Goal: Task Accomplishment & Management: Complete application form

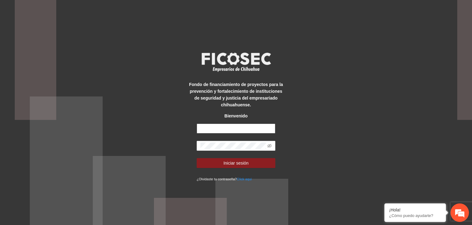
click at [242, 126] on input "text" at bounding box center [236, 128] width 79 height 10
type input "**********"
click at [270, 144] on icon "eye-invisible" at bounding box center [270, 146] width 4 height 4
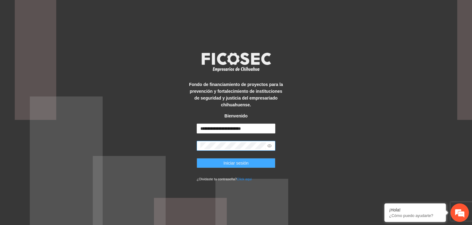
click at [246, 162] on span "Iniciar sesión" at bounding box center [236, 162] width 25 height 7
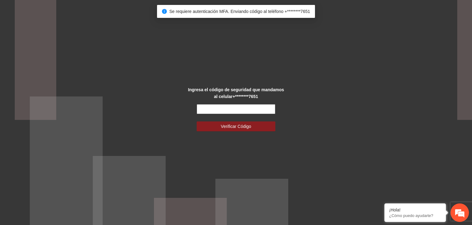
click at [229, 111] on input "text" at bounding box center [236, 109] width 79 height 10
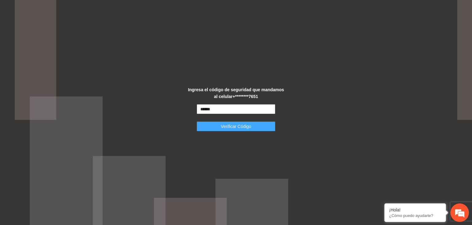
type input "******"
click at [235, 126] on span "Verificar Código" at bounding box center [236, 126] width 30 height 7
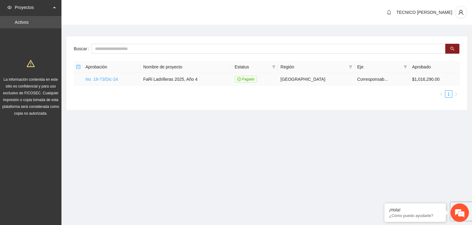
click at [109, 80] on link "No. 18-73/Dic-24" at bounding box center [102, 79] width 33 height 5
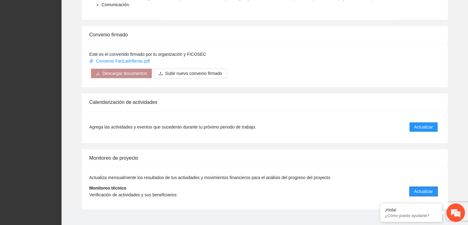
click at [426, 188] on span "Actualizar" at bounding box center [423, 191] width 19 height 7
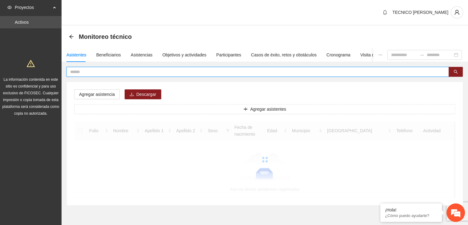
click at [110, 73] on input "text" at bounding box center [255, 71] width 370 height 7
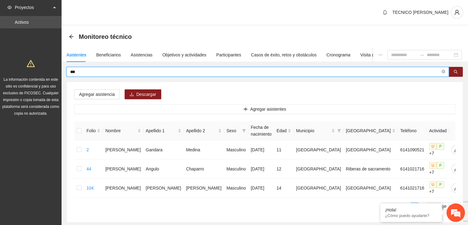
drag, startPoint x: 77, startPoint y: 73, endPoint x: 48, endPoint y: 83, distance: 30.5
click at [48, 83] on section "Proyectos Activos La información contenida en este sitio es confidencial y para…" at bounding box center [234, 129] width 468 height 259
type input "*"
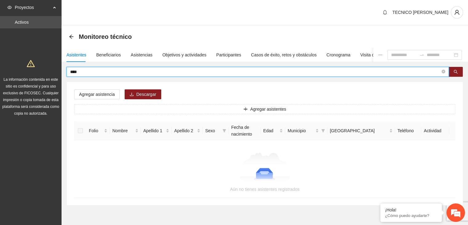
drag, startPoint x: 90, startPoint y: 70, endPoint x: 64, endPoint y: 73, distance: 26.9
click at [64, 73] on div "**** Agregar asistencia Descargar Agregar asistentes Folio Nombre Apellido 1 Ap…" at bounding box center [265, 136] width 406 height 138
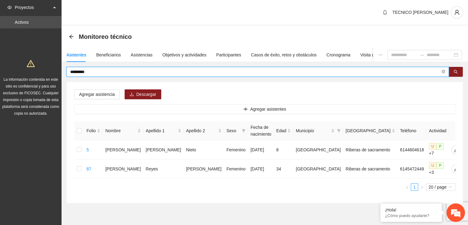
drag, startPoint x: 97, startPoint y: 72, endPoint x: 60, endPoint y: 71, distance: 36.9
click at [60, 71] on section "Proyectos Activos La información contenida en este sitio es confidencial y para…" at bounding box center [234, 120] width 468 height 240
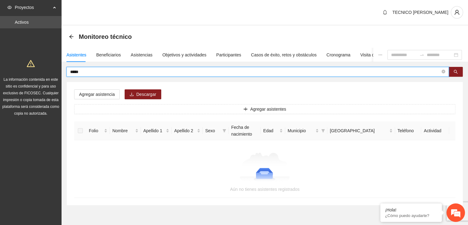
drag, startPoint x: 92, startPoint y: 74, endPoint x: 48, endPoint y: 73, distance: 44.0
click at [48, 73] on section "Proyectos Activos La información contenida en este sitio es confidencial y para…" at bounding box center [234, 121] width 468 height 242
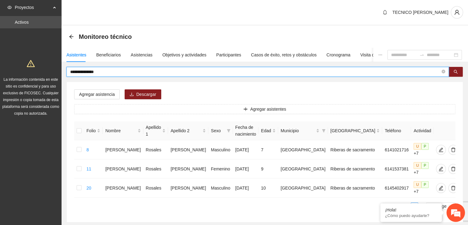
drag, startPoint x: 104, startPoint y: 72, endPoint x: 62, endPoint y: 73, distance: 41.8
click at [62, 73] on div "**********" at bounding box center [265, 144] width 406 height 155
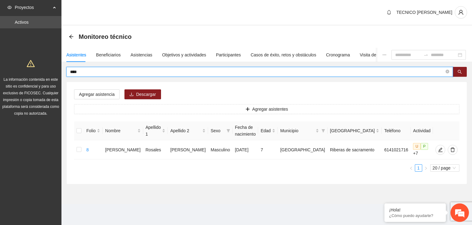
drag, startPoint x: 91, startPoint y: 72, endPoint x: 56, endPoint y: 74, distance: 35.4
click at [56, 74] on section "Proyectos Activos La información contenida en este sitio es confidencial y para…" at bounding box center [236, 112] width 472 height 225
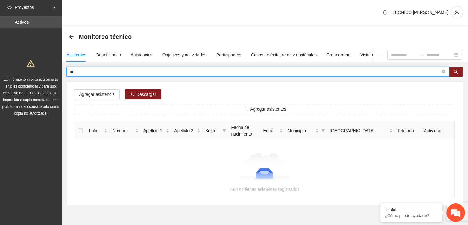
type input "*"
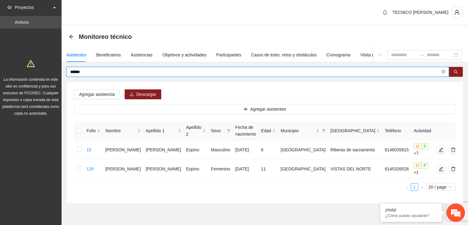
drag, startPoint x: 86, startPoint y: 73, endPoint x: 40, endPoint y: 75, distance: 46.5
click at [40, 75] on section "Proyectos Activos La información contenida en este sitio es confidencial y para…" at bounding box center [234, 120] width 468 height 240
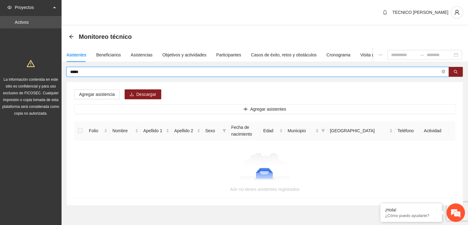
click at [79, 71] on input "*****" at bounding box center [255, 71] width 370 height 7
drag, startPoint x: 84, startPoint y: 71, endPoint x: 70, endPoint y: 69, distance: 14.3
click at [70, 69] on input "*****" at bounding box center [255, 71] width 370 height 7
drag, startPoint x: 87, startPoint y: 70, endPoint x: 51, endPoint y: 68, distance: 36.6
click at [51, 68] on section "Proyectos Activos La información contenida en este sitio es confidencial y para…" at bounding box center [234, 121] width 468 height 242
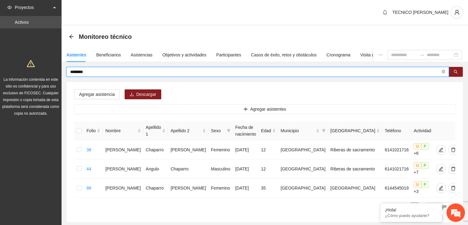
drag, startPoint x: 94, startPoint y: 74, endPoint x: 50, endPoint y: 75, distance: 44.0
click at [50, 75] on section "Proyectos Activos La información contenida en este sitio es confidencial y para…" at bounding box center [234, 129] width 468 height 259
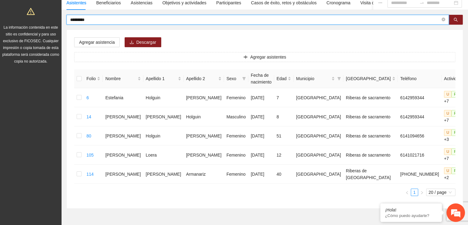
scroll to position [51, 0]
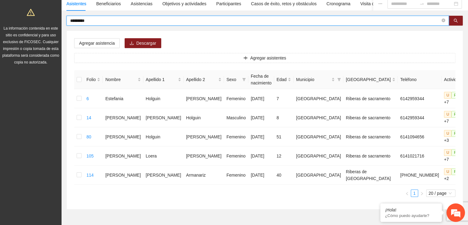
drag, startPoint x: 89, startPoint y: 20, endPoint x: 43, endPoint y: 21, distance: 46.1
click at [43, 21] on section "Proyectos Activos La información contenida en este sitio es confidencial y para…" at bounding box center [234, 97] width 468 height 297
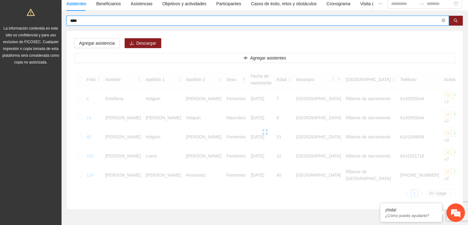
scroll to position [17, 0]
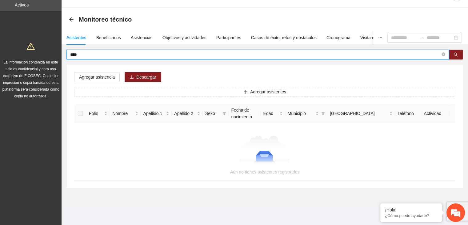
drag, startPoint x: 86, startPoint y: 56, endPoint x: 48, endPoint y: 53, distance: 38.3
click at [48, 53] on section "Proyectos Activos La información contenida en este sitio es confidencial y para…" at bounding box center [234, 104] width 468 height 242
drag, startPoint x: 94, startPoint y: 52, endPoint x: 40, endPoint y: 58, distance: 54.1
click at [40, 58] on section "Proyectos Activos La información contenida en este sitio es confidencial y para…" at bounding box center [234, 104] width 468 height 242
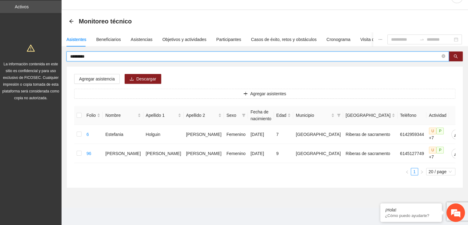
scroll to position [14, 0]
drag, startPoint x: 97, startPoint y: 56, endPoint x: 37, endPoint y: 55, distance: 60.0
click at [37, 55] on section "Proyectos Activos La información contenida en este sitio es confidencial y para…" at bounding box center [234, 106] width 468 height 240
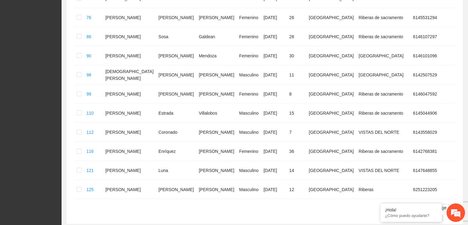
scroll to position [0, 0]
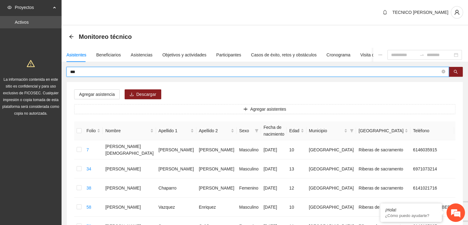
drag, startPoint x: 82, startPoint y: 70, endPoint x: 2, endPoint y: 88, distance: 82.6
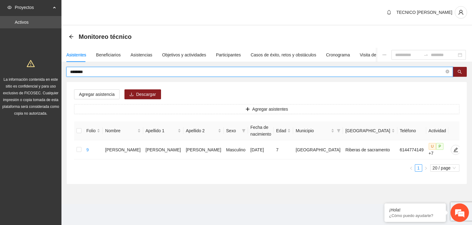
drag, startPoint x: 99, startPoint y: 72, endPoint x: 40, endPoint y: 70, distance: 59.1
click at [40, 70] on section "Proyectos Activos La información contenida en este sitio es confidencial y para…" at bounding box center [236, 112] width 472 height 225
type input "****"
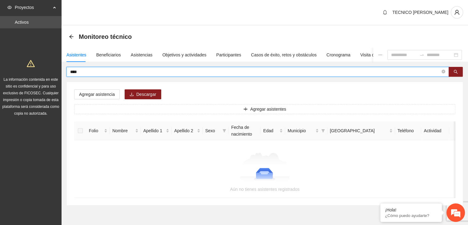
drag, startPoint x: 106, startPoint y: 70, endPoint x: 68, endPoint y: 69, distance: 38.2
click at [68, 69] on span "****" at bounding box center [257, 72] width 382 height 10
click at [86, 72] on input "text" at bounding box center [255, 71] width 370 height 7
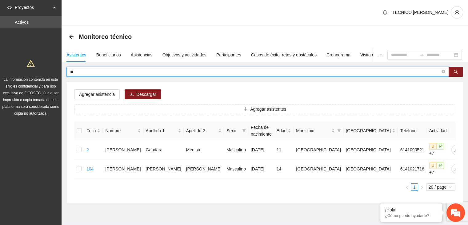
type input "*"
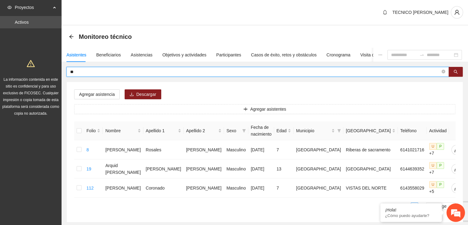
type input "*"
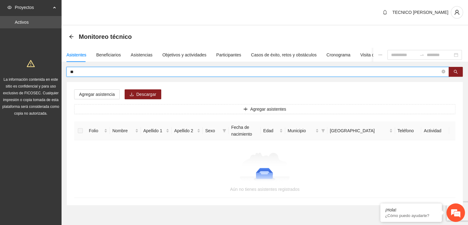
type input "*"
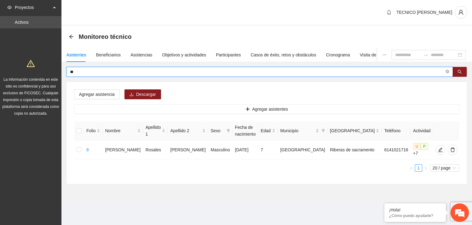
type input "*"
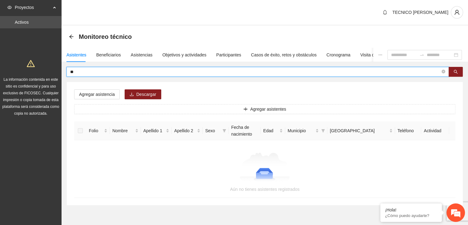
type input "*"
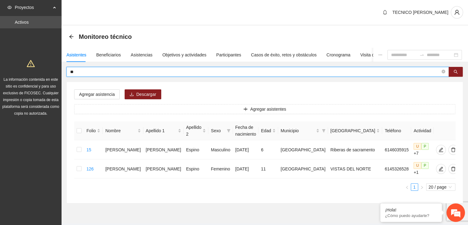
type input "*"
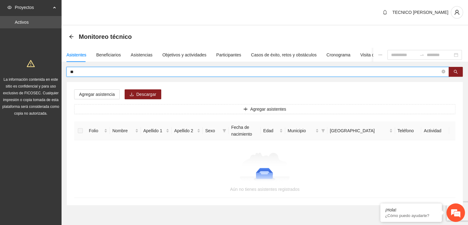
type input "*"
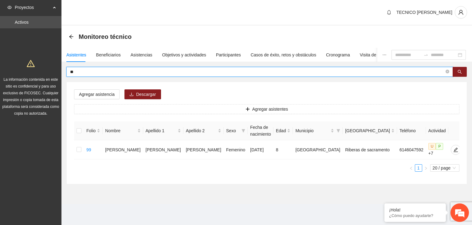
type input "*"
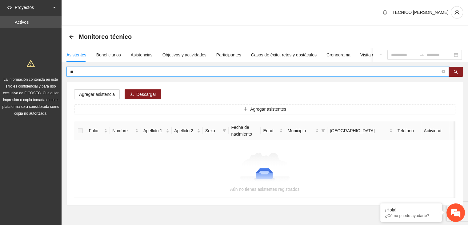
type input "*"
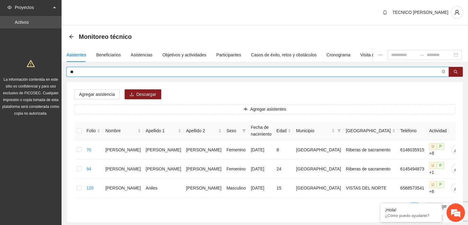
type input "*"
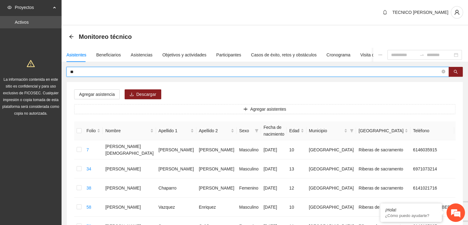
type input "*"
click at [86, 72] on input "text" at bounding box center [255, 71] width 370 height 7
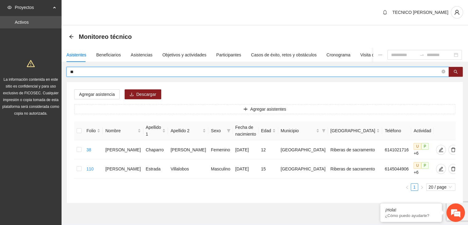
type input "*"
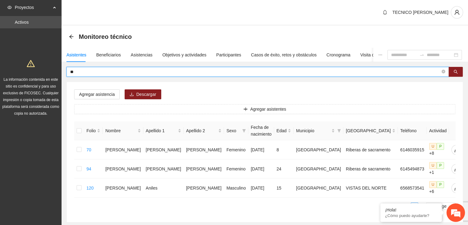
type input "*"
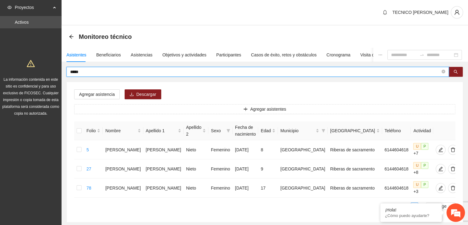
drag, startPoint x: 91, startPoint y: 71, endPoint x: 53, endPoint y: 73, distance: 38.5
click at [53, 73] on section "Proyectos Activos La información contenida en este sitio es confidencial y para…" at bounding box center [234, 129] width 468 height 259
type input "*"
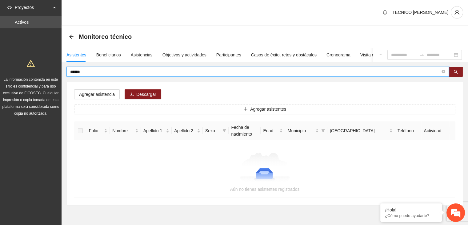
drag, startPoint x: 114, startPoint y: 72, endPoint x: 45, endPoint y: 77, distance: 69.1
click at [45, 77] on section "Proyectos Activos La información contenida en este sitio es confidencial y para…" at bounding box center [234, 121] width 468 height 242
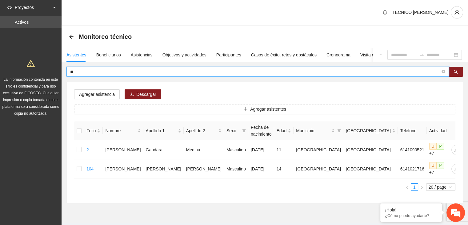
type input "*"
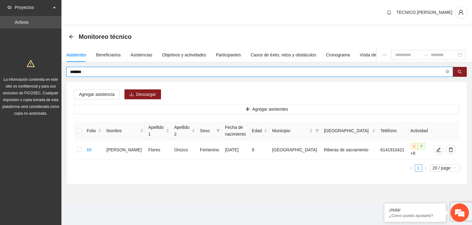
drag, startPoint x: 104, startPoint y: 71, endPoint x: 20, endPoint y: 66, distance: 84.1
click at [20, 66] on section "Proyectos Activos La información contenida en este sitio es confidencial y para…" at bounding box center [236, 112] width 472 height 225
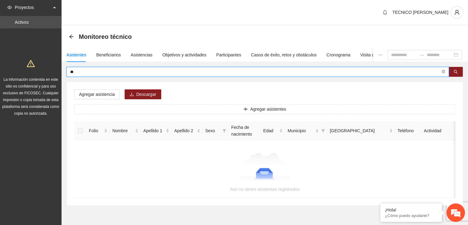
type input "*"
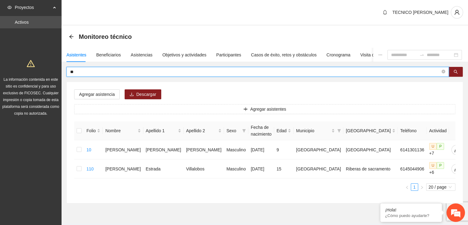
type input "*"
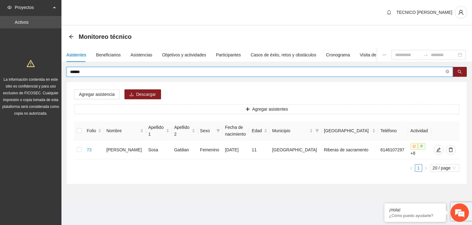
drag, startPoint x: 89, startPoint y: 70, endPoint x: 30, endPoint y: 78, distance: 58.9
click at [30, 78] on section "Proyectos Activos La información contenida en este sitio es confidencial y para…" at bounding box center [236, 112] width 472 height 225
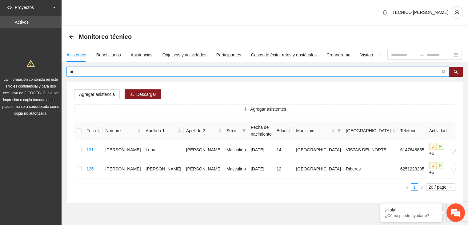
type input "*"
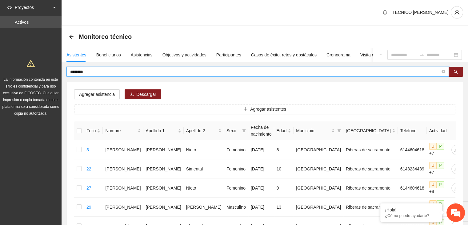
drag, startPoint x: 92, startPoint y: 71, endPoint x: 81, endPoint y: 69, distance: 11.3
click at [81, 69] on input "********" at bounding box center [255, 71] width 370 height 7
type input "*"
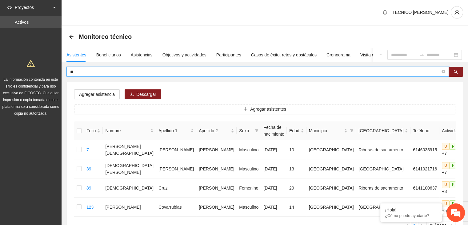
type input "*"
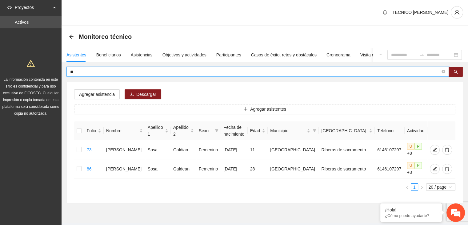
type input "*"
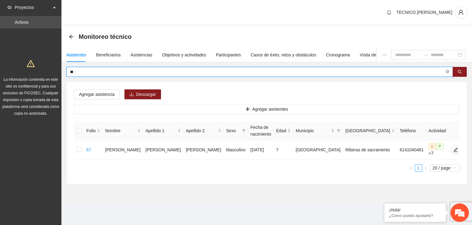
type input "*"
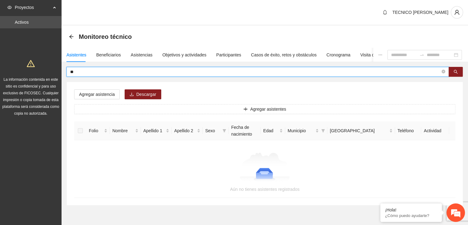
type input "*"
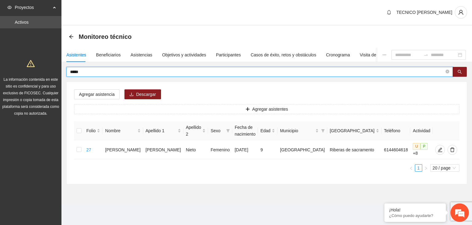
click at [105, 72] on input "*****" at bounding box center [257, 71] width 375 height 7
type input "*"
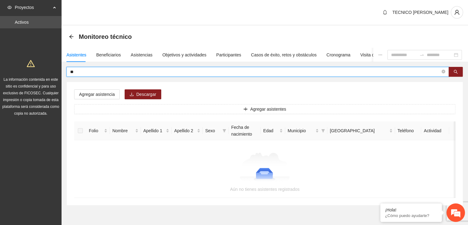
type input "*"
click at [105, 72] on input "******" at bounding box center [255, 71] width 370 height 7
type input "*"
click at [105, 72] on input "******" at bounding box center [255, 71] width 370 height 7
drag, startPoint x: 105, startPoint y: 72, endPoint x: 57, endPoint y: 67, distance: 48.2
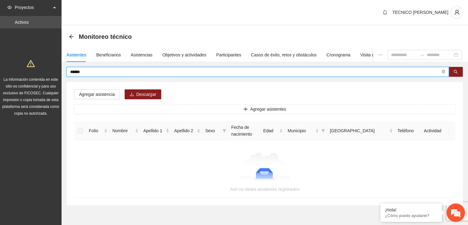
click at [57, 67] on section "Proyectos Activos La información contenida en este sitio es confidencial y para…" at bounding box center [234, 121] width 468 height 242
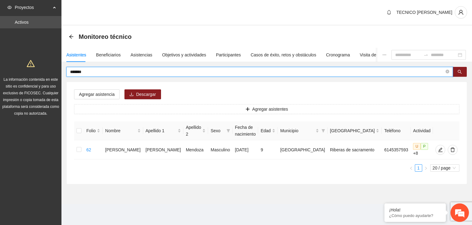
drag, startPoint x: 92, startPoint y: 70, endPoint x: 33, endPoint y: 78, distance: 59.6
click at [33, 78] on section "Proyectos Activos La información contenida en este sitio es confidencial y para…" at bounding box center [236, 112] width 472 height 225
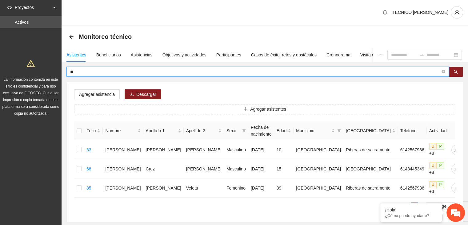
type input "*"
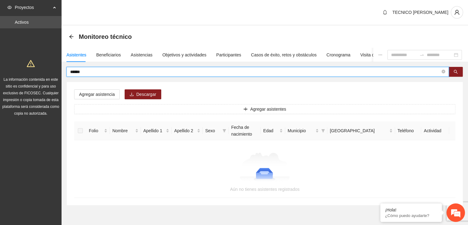
type input "******"
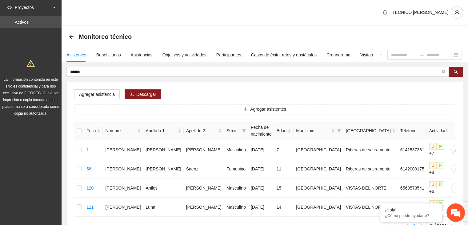
drag, startPoint x: 96, startPoint y: 75, endPoint x: 61, endPoint y: 70, distance: 35.1
click at [61, 70] on section "Proyectos Activos La información contenida en este sitio es confidencial y para…" at bounding box center [234, 139] width 468 height 278
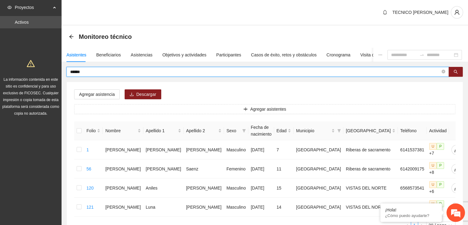
click at [103, 69] on input "******" at bounding box center [255, 71] width 370 height 7
drag, startPoint x: 103, startPoint y: 69, endPoint x: 68, endPoint y: 70, distance: 34.8
click at [68, 70] on span "******" at bounding box center [257, 72] width 382 height 10
click at [189, 70] on input "text" at bounding box center [255, 71] width 370 height 7
type input "********"
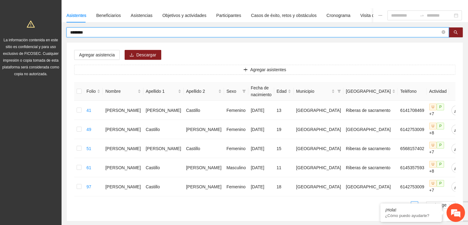
scroll to position [37, 0]
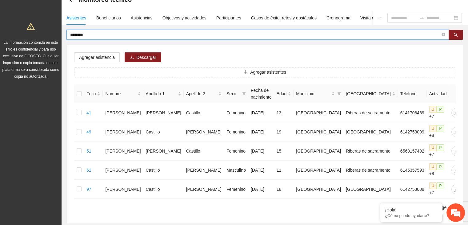
drag, startPoint x: 106, startPoint y: 35, endPoint x: 68, endPoint y: 31, distance: 39.0
click at [68, 31] on span "********" at bounding box center [257, 35] width 382 height 10
click at [77, 35] on input "text" at bounding box center [255, 34] width 370 height 7
type input "*****"
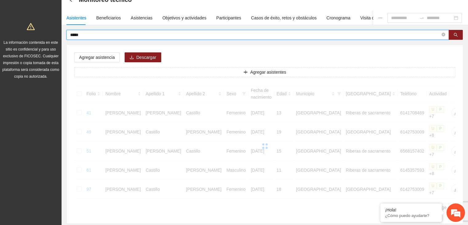
scroll to position [0, 0]
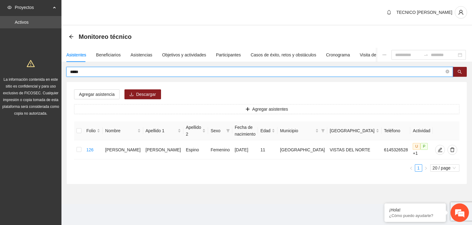
drag, startPoint x: 86, startPoint y: 73, endPoint x: 64, endPoint y: 69, distance: 22.9
click at [64, 69] on div "***** Agregar asistencia Descargar Agregar asistentes Folio Nombre Apellido 1 A…" at bounding box center [267, 125] width 411 height 117
type input "*"
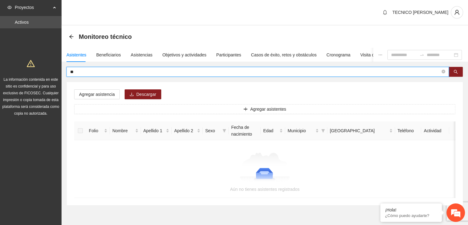
type input "*"
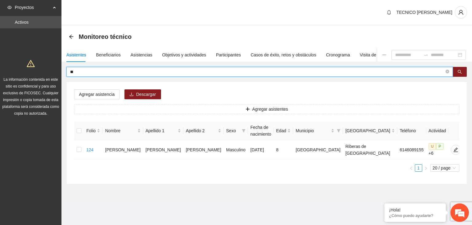
type input "*"
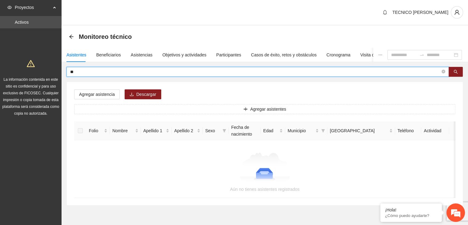
type input "*"
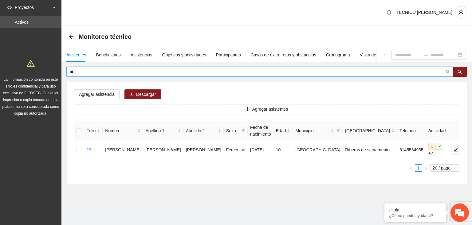
type input "*"
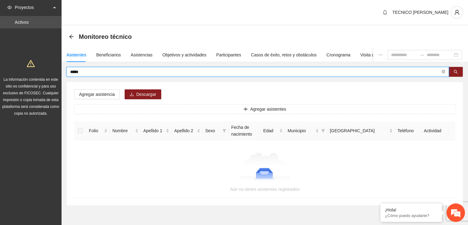
drag, startPoint x: 86, startPoint y: 70, endPoint x: 58, endPoint y: 71, distance: 28.3
click at [58, 71] on section "Proyectos Activos La información contenida en este sitio es confidencial y para…" at bounding box center [234, 121] width 468 height 242
type input "*"
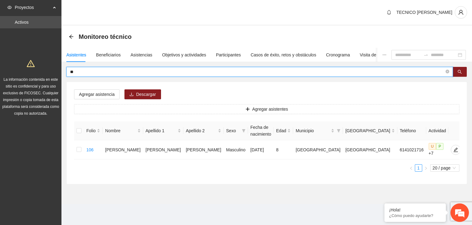
type input "*"
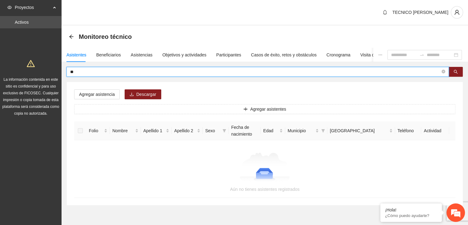
type input "*"
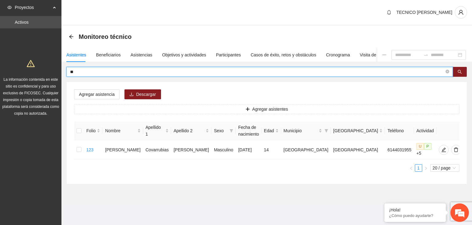
type input "*"
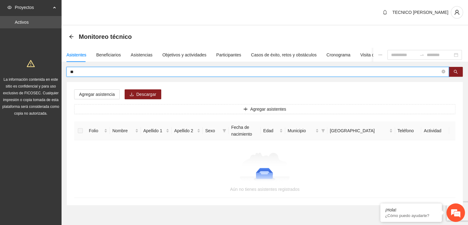
type input "*"
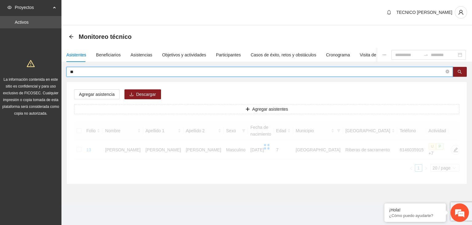
type input "*"
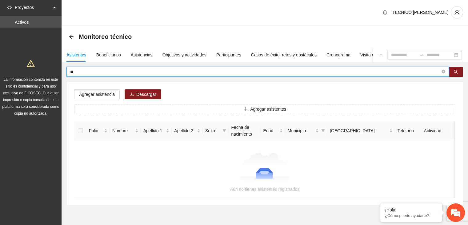
type input "*"
type input "********"
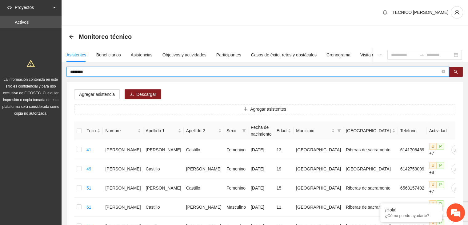
drag, startPoint x: 101, startPoint y: 72, endPoint x: 48, endPoint y: 76, distance: 52.5
click at [48, 76] on section "Proyectos Activos La información contenida en este sitio es confidencial y para…" at bounding box center [234, 148] width 468 height 297
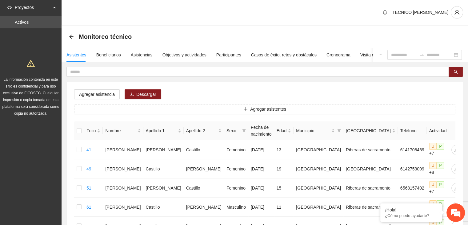
click at [192, 88] on div "Agregar asistencia Descargar Agregar asistentes Folio Nombre Apellido 1 Apellid…" at bounding box center [265, 171] width 396 height 178
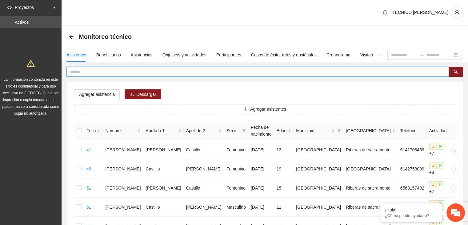
click at [180, 72] on input "text" at bounding box center [255, 71] width 370 height 7
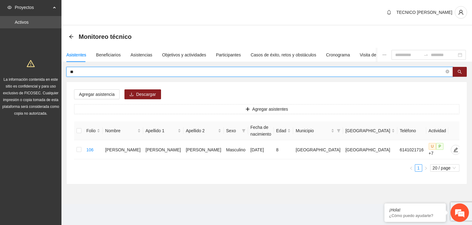
type input "*"
click at [180, 72] on input "text" at bounding box center [257, 71] width 375 height 7
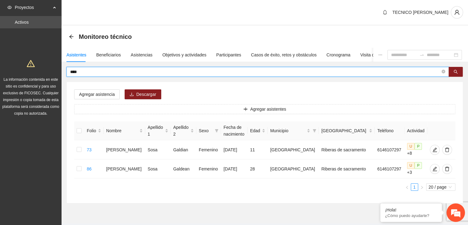
click at [180, 72] on input "****" at bounding box center [255, 71] width 370 height 7
type input "*"
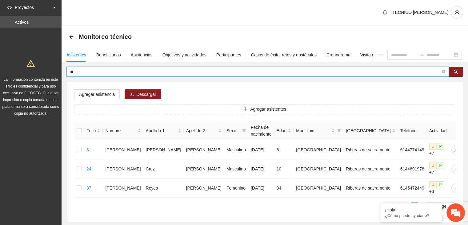
type input "*"
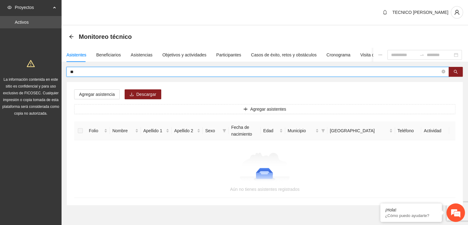
type input "*"
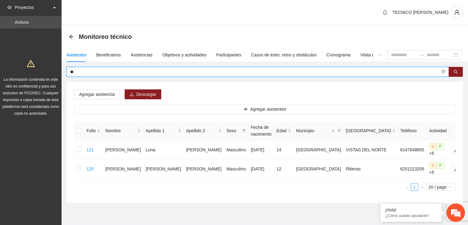
type input "*"
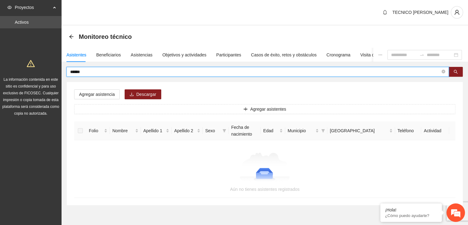
drag, startPoint x: 180, startPoint y: 72, endPoint x: 33, endPoint y: 84, distance: 147.5
click at [33, 84] on section "Proyectos Activos La información contenida en este sitio es confidencial y para…" at bounding box center [234, 121] width 468 height 242
type input "*"
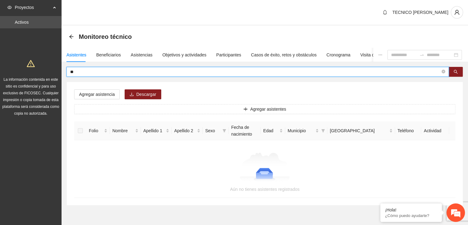
type input "*"
type input "******"
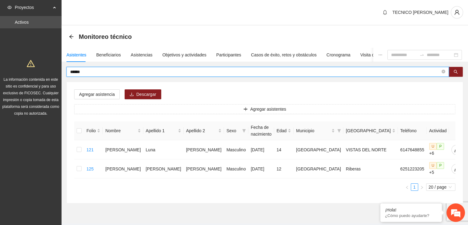
drag, startPoint x: 90, startPoint y: 73, endPoint x: 55, endPoint y: 70, distance: 34.3
click at [55, 70] on section "Proyectos Activos La información contenida en este sitio es confidencial y para…" at bounding box center [234, 120] width 468 height 240
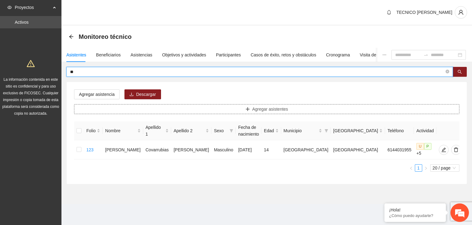
type input "*"
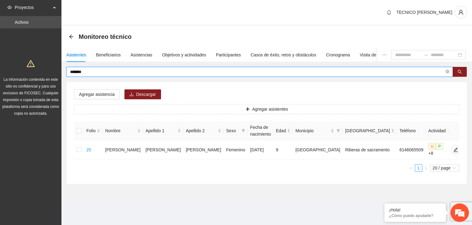
click at [173, 70] on input "*******" at bounding box center [257, 71] width 375 height 7
type input "*"
click at [173, 70] on input "*****" at bounding box center [257, 71] width 375 height 7
type input "*"
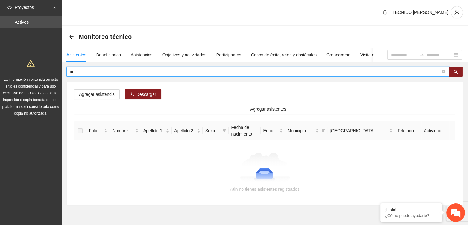
type input "*"
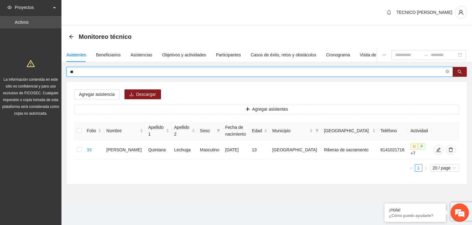
type input "*"
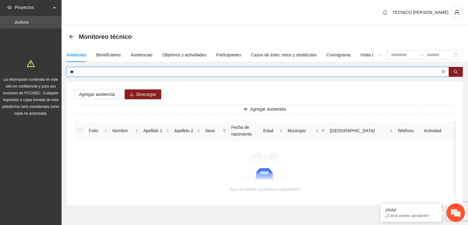
type input "*"
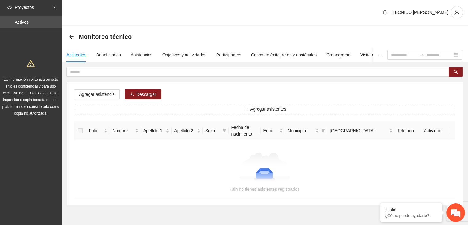
click at [355, 98] on div "Agregar asistencia Descargar Agregar asistentes Folio Nombre Apellido 1 Apellid…" at bounding box center [265, 143] width 396 height 123
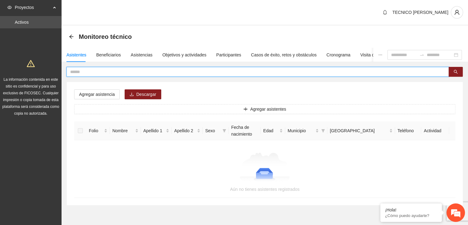
click at [169, 71] on input "text" at bounding box center [255, 71] width 370 height 7
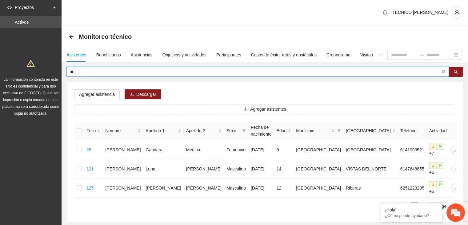
type input "*"
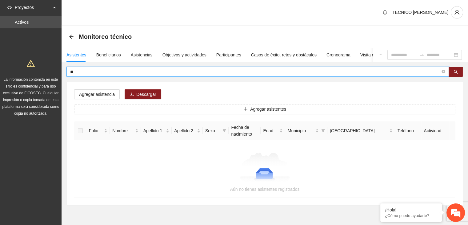
type input "*"
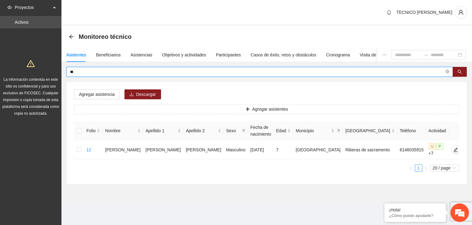
type input "*"
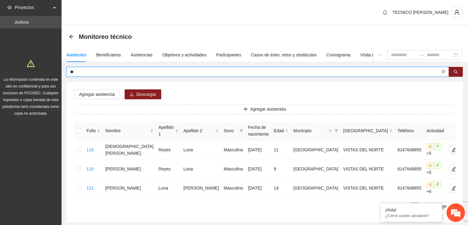
type input "*"
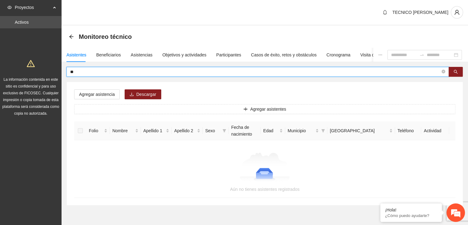
type input "*"
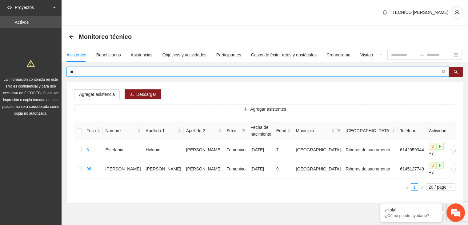
type input "*"
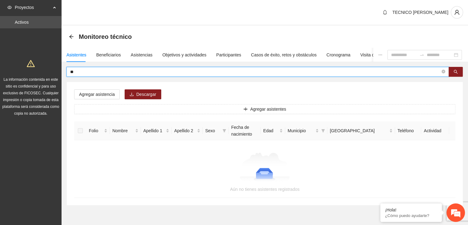
type input "*"
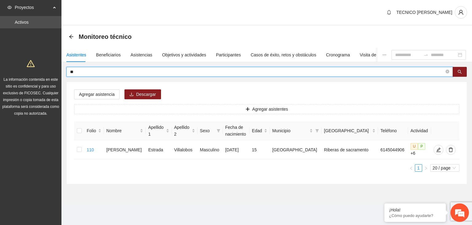
type input "*"
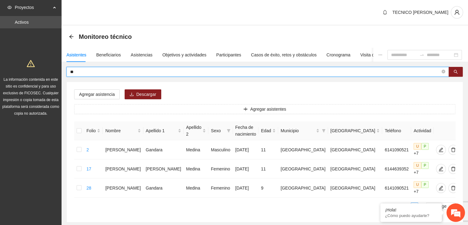
type input "*"
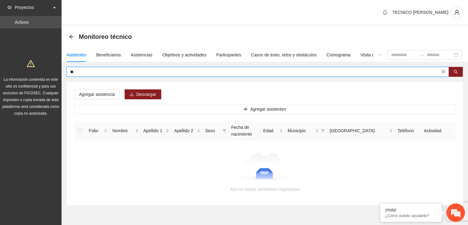
type input "*"
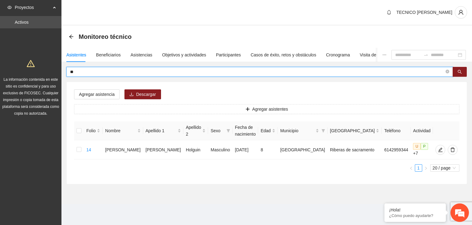
type input "*"
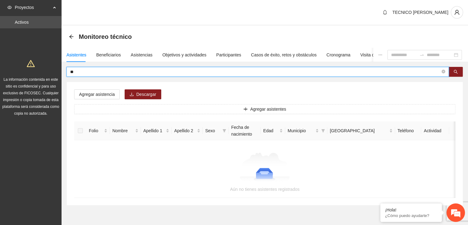
type input "*"
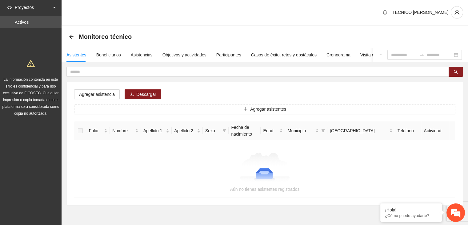
click at [74, 37] on div "Monitoreo técnico" at bounding box center [102, 37] width 66 height 10
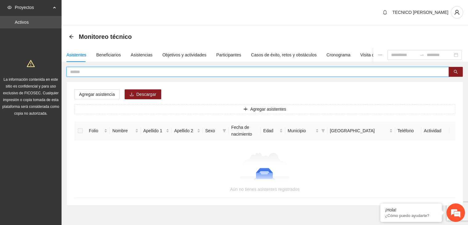
click at [106, 74] on input "text" at bounding box center [255, 71] width 370 height 7
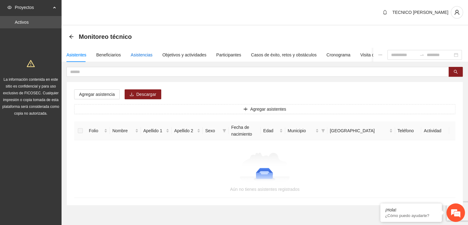
click at [137, 55] on div "Asistencias" at bounding box center [142, 54] width 22 height 7
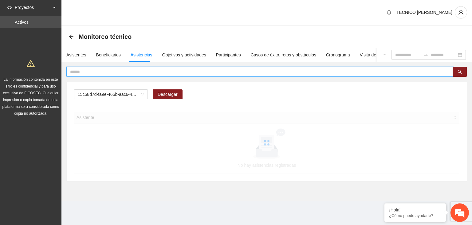
click at [134, 70] on input "text" at bounding box center [257, 71] width 375 height 7
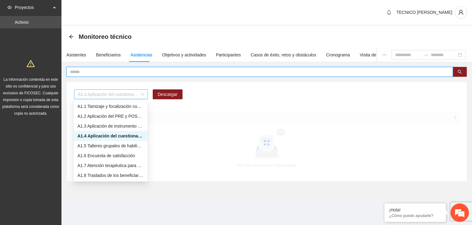
click at [139, 97] on span "A1.4 Aplicación del cuestionario MENA PRE y POST" at bounding box center [111, 94] width 66 height 9
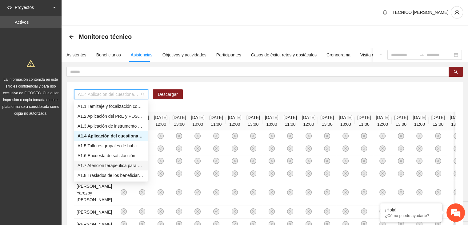
click at [101, 164] on div "A1.7 Atención terapéutica para el incremento de habilidades socioemocionales a …" at bounding box center [111, 165] width 66 height 7
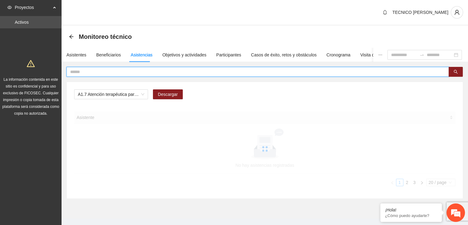
click at [98, 73] on input "text" at bounding box center [255, 71] width 370 height 7
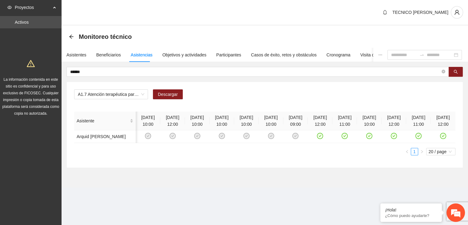
scroll to position [0, 5]
click at [192, 187] on section "Monitoreo técnico Asistentes Beneficiarios Asistencias Objetivos y actividades …" at bounding box center [265, 107] width 406 height 162
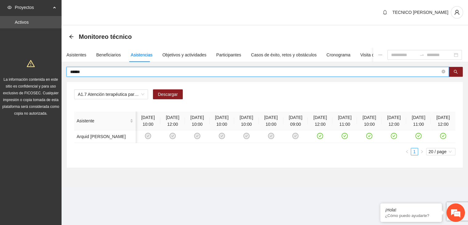
drag, startPoint x: 115, startPoint y: 72, endPoint x: 41, endPoint y: 62, distance: 74.8
click at [41, 62] on section "Proyectos Activos La información contenida en este sitio es confidencial y para…" at bounding box center [234, 112] width 468 height 225
type input "*"
type input "****"
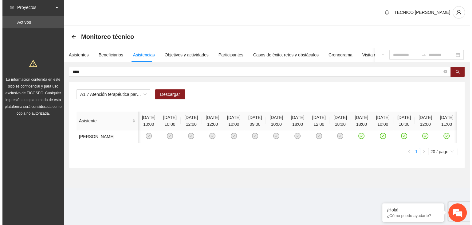
scroll to position [0, 60]
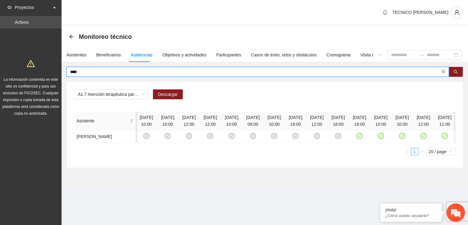
drag, startPoint x: 100, startPoint y: 70, endPoint x: 49, endPoint y: 63, distance: 50.9
click at [49, 63] on section "Proyectos Activos La información contenida en este sitio es confidencial y para…" at bounding box center [234, 112] width 468 height 225
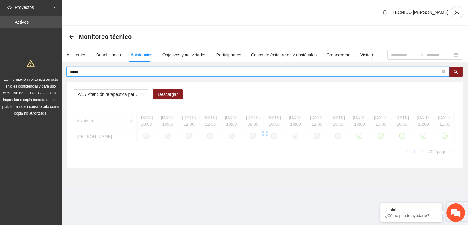
scroll to position [0, 0]
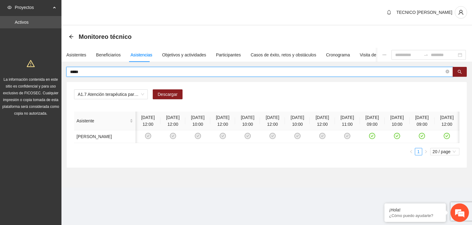
click at [224, 71] on input "*****" at bounding box center [257, 71] width 375 height 7
type input "*"
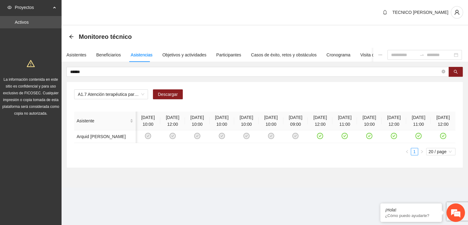
scroll to position [0, 5]
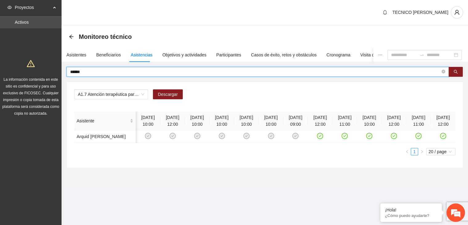
click at [226, 70] on input "******" at bounding box center [255, 71] width 370 height 7
type input "*"
click at [279, 67] on span "*******" at bounding box center [257, 72] width 382 height 10
click at [258, 74] on input "*******" at bounding box center [255, 71] width 370 height 7
type input "*"
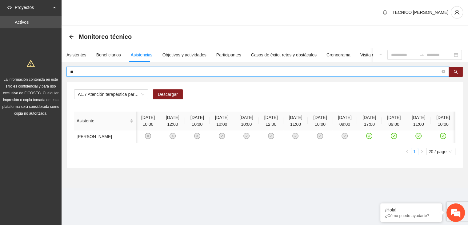
type input "*"
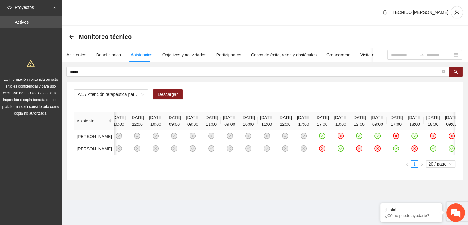
drag, startPoint x: 170, startPoint y: 187, endPoint x: 172, endPoint y: 190, distance: 3.6
click at [172, 155] on div "Asistente [DATE] 10:00 [DATE] 12:00 [DATE] 10:00 [DATE] 09:00 [DATE] 09:00 [DAT…" at bounding box center [264, 133] width 381 height 44
click at [173, 167] on div "Asistente [DATE] 10:00 [DATE] 12:00 [DATE] 10:00 [DATE] 09:00 [DATE] 09:00 [DAT…" at bounding box center [264, 139] width 381 height 56
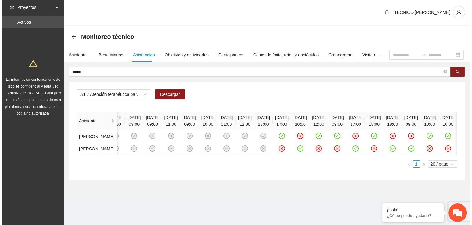
scroll to position [0, 225]
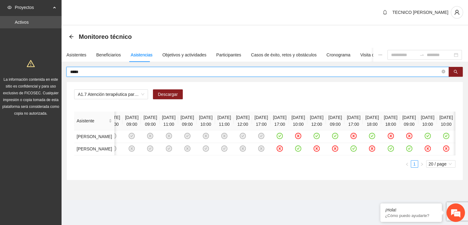
click at [292, 72] on input "*****" at bounding box center [255, 71] width 370 height 7
type input "*"
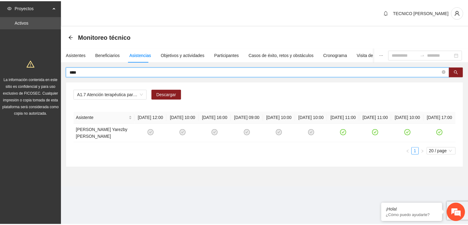
scroll to position [0, 0]
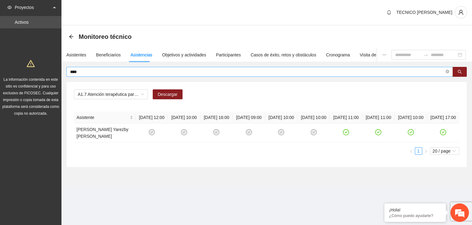
click at [342, 67] on span "****" at bounding box center [259, 72] width 387 height 10
click at [343, 69] on input "****" at bounding box center [257, 71] width 375 height 7
type input "*"
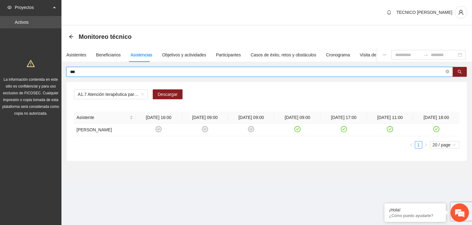
click at [379, 74] on input "***" at bounding box center [257, 71] width 375 height 7
type input "*"
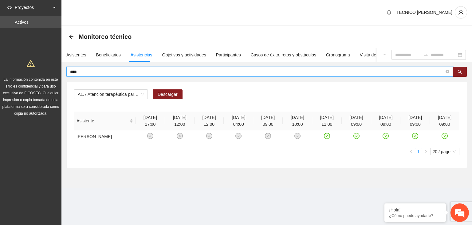
click at [403, 72] on input "****" at bounding box center [257, 71] width 375 height 7
type input "*"
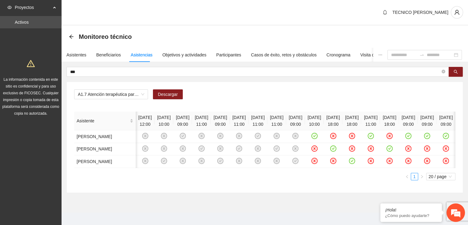
scroll to position [0, 115]
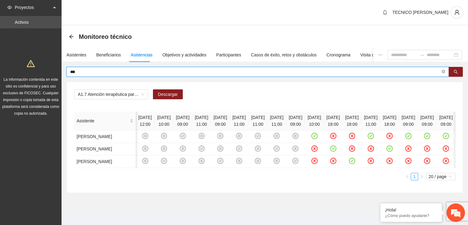
click at [211, 72] on input "***" at bounding box center [255, 71] width 370 height 7
type input "*"
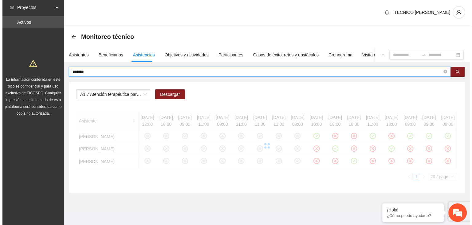
scroll to position [0, 88]
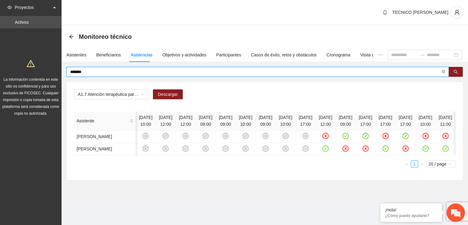
click at [350, 74] on input "*******" at bounding box center [255, 71] width 370 height 7
type input "*"
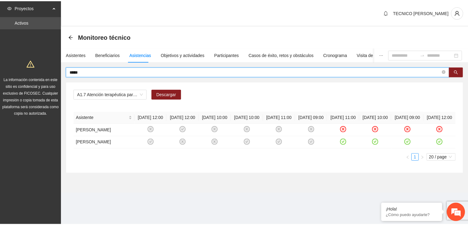
scroll to position [0, 0]
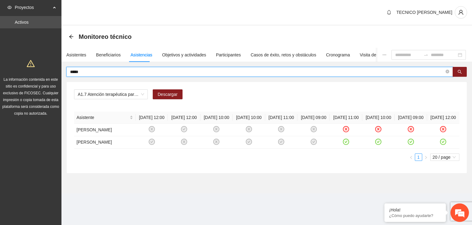
click at [332, 68] on input "*****" at bounding box center [257, 71] width 375 height 7
type input "*"
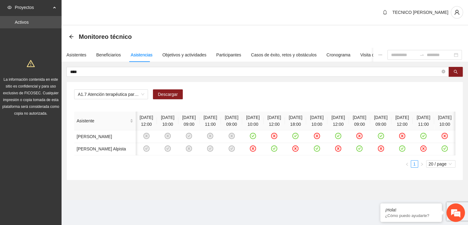
scroll to position [0, 60]
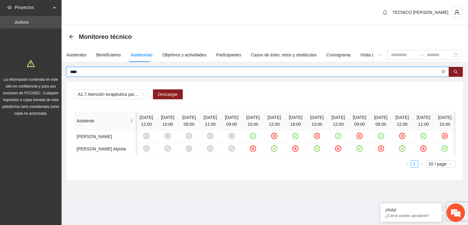
click at [357, 70] on input "****" at bounding box center [255, 71] width 370 height 7
type input "*"
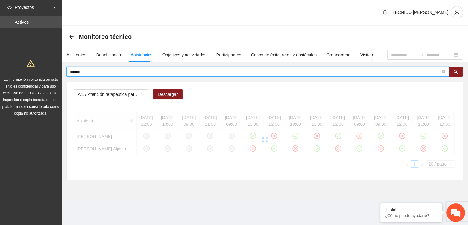
scroll to position [0, 5]
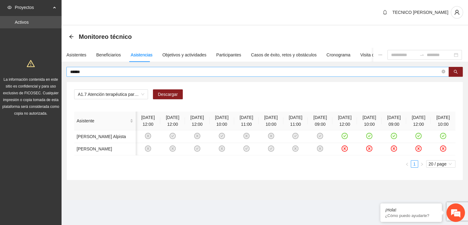
click at [393, 72] on input "******" at bounding box center [255, 71] width 370 height 7
type input "*"
click at [393, 72] on input "text" at bounding box center [255, 71] width 370 height 7
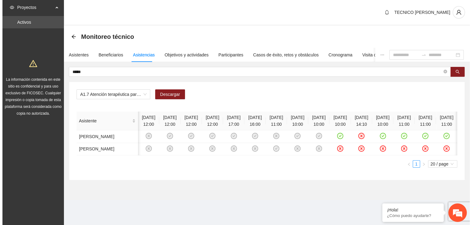
scroll to position [0, 60]
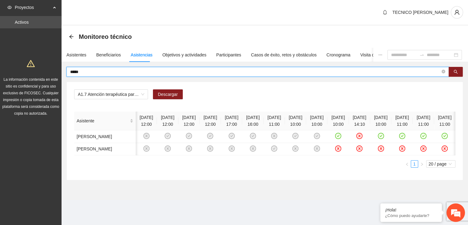
click at [320, 72] on input "*****" at bounding box center [255, 71] width 370 height 7
type input "*"
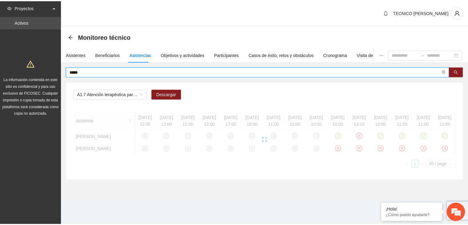
scroll to position [0, 0]
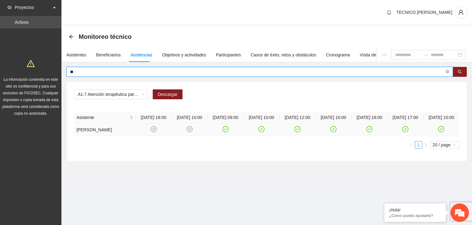
type input "*"
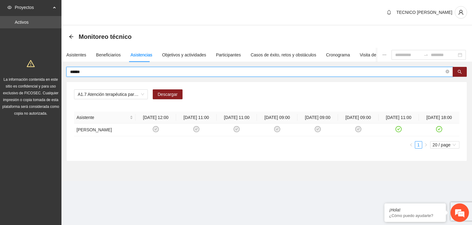
click at [387, 71] on input "******" at bounding box center [257, 71] width 375 height 7
type input "*"
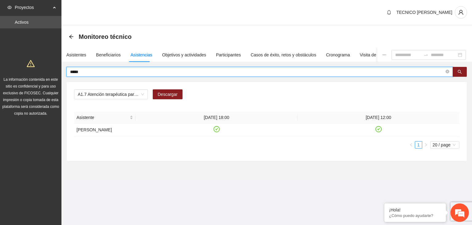
click at [257, 72] on input "*****" at bounding box center [257, 71] width 375 height 7
type input "*"
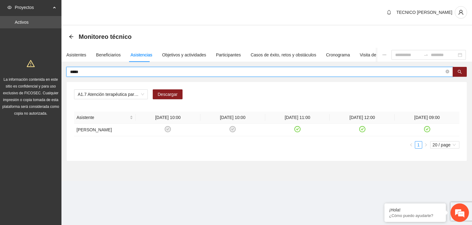
click at [369, 72] on input "*****" at bounding box center [257, 71] width 375 height 7
type input "*"
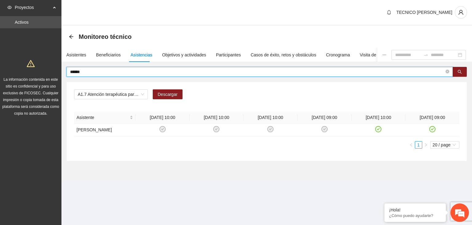
click at [311, 70] on input "******" at bounding box center [257, 71] width 375 height 7
type input "*"
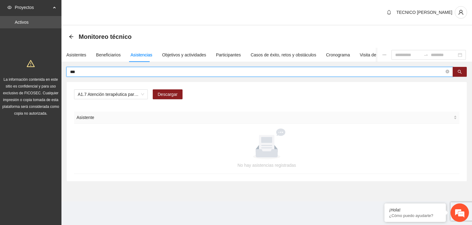
click at [311, 70] on input "***" at bounding box center [257, 71] width 375 height 7
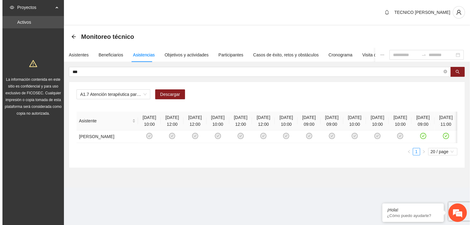
scroll to position [0, 33]
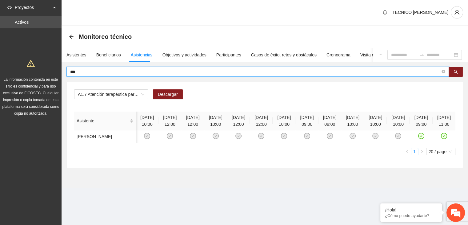
click at [406, 74] on input "***" at bounding box center [255, 71] width 370 height 7
type input "*"
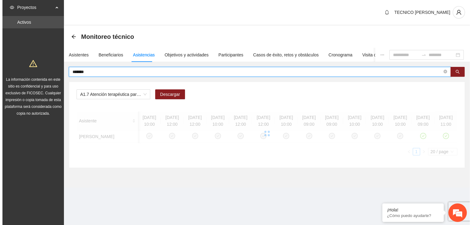
scroll to position [0, 0]
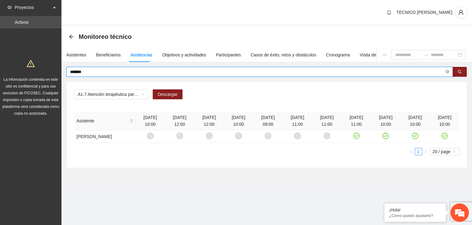
click at [360, 74] on input "*******" at bounding box center [257, 71] width 375 height 7
type input "*"
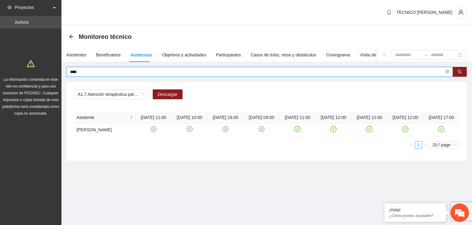
click at [341, 71] on input "****" at bounding box center [257, 71] width 375 height 7
type input "*"
